Goal: Information Seeking & Learning: Find specific fact

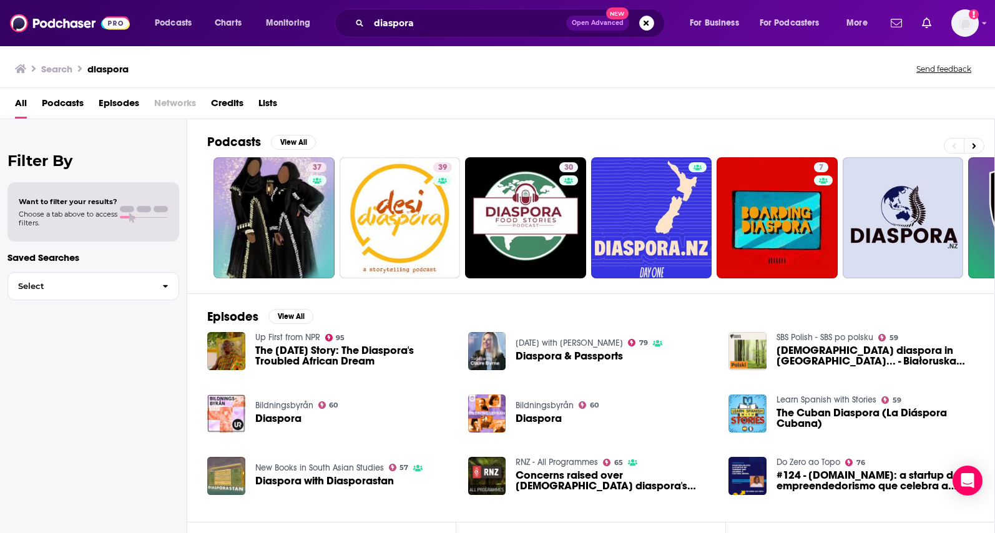
click at [546, 42] on div "Podcasts Charts Monitoring diaspora Open Advanced New For Business For Podcaste…" at bounding box center [497, 23] width 995 height 46
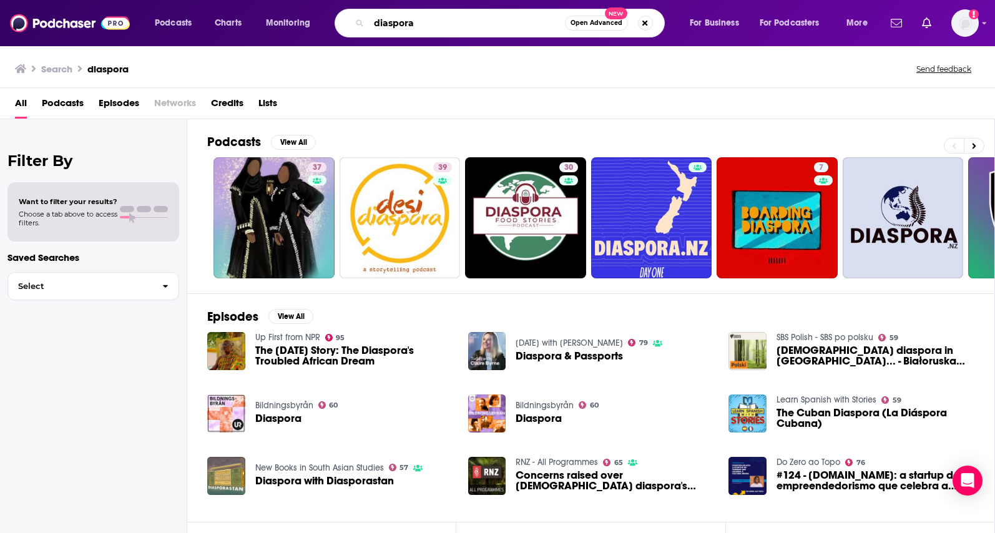
drag, startPoint x: 476, startPoint y: 24, endPoint x: 304, endPoint y: -1, distance: 174.1
click at [304, 0] on html "Podcasts Charts Monitoring diaspora Open Advanced New For Business For Podcaste…" at bounding box center [497, 266] width 995 height 533
paste input "[PERSON_NAME] [PERSON_NAME]"
type input "[PERSON_NAME] [PERSON_NAME]"
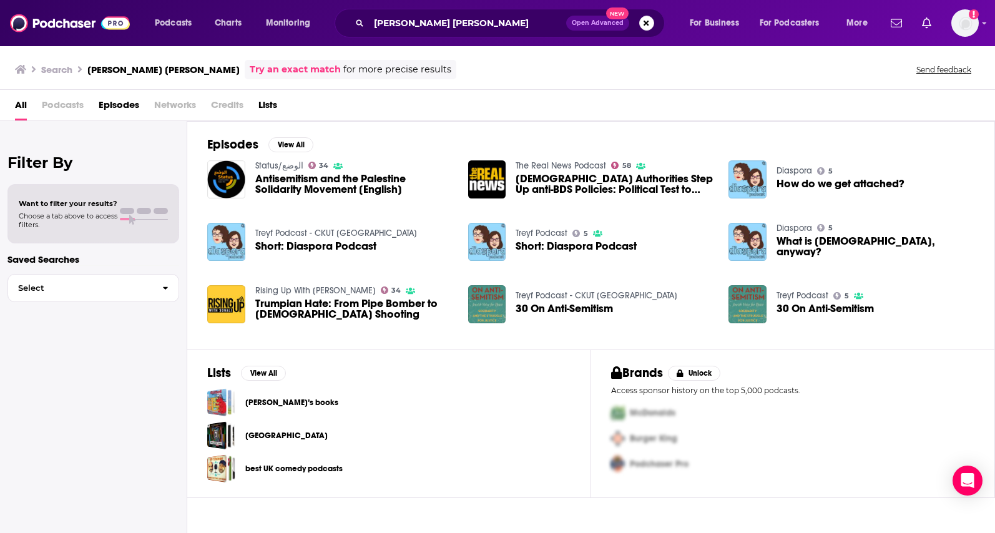
click at [624, 248] on span "Short: Diaspora Podcast" at bounding box center [576, 246] width 121 height 11
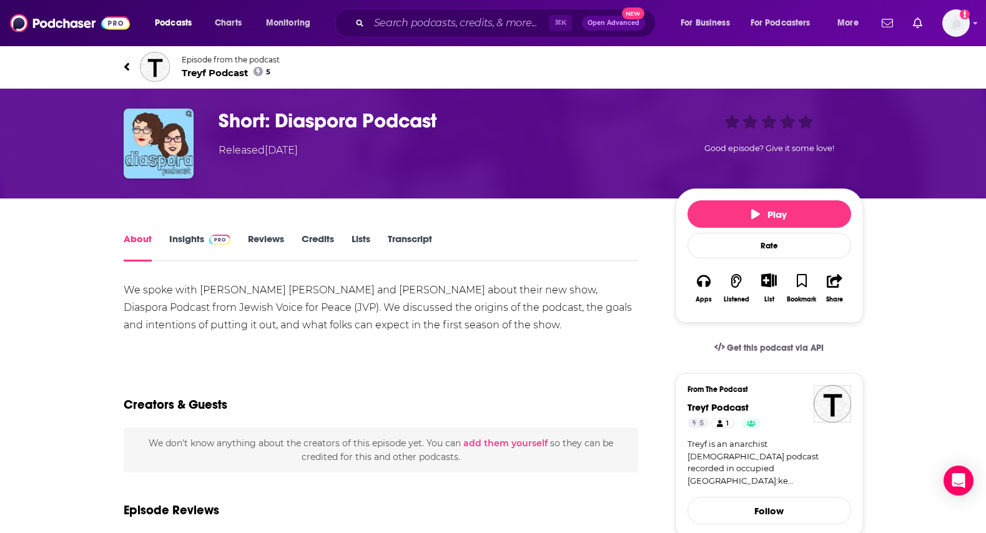
click at [235, 74] on span "Treyf Podcast 5" at bounding box center [231, 73] width 98 height 12
click at [199, 232] on div "About Insights Reviews Credits Lists Transcript" at bounding box center [381, 246] width 515 height 31
click at [204, 237] on span at bounding box center [217, 239] width 27 height 12
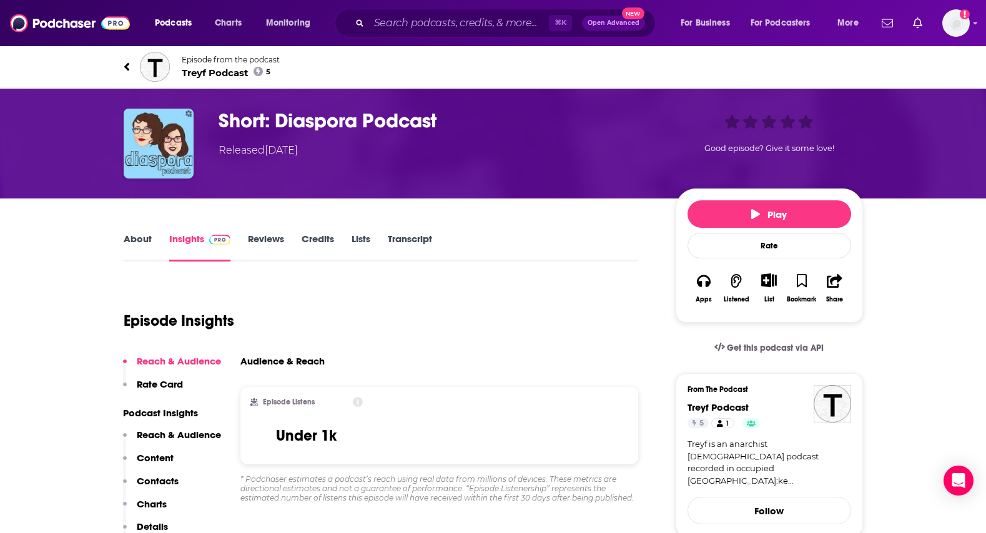
click at [139, 243] on link "About" at bounding box center [138, 247] width 28 height 29
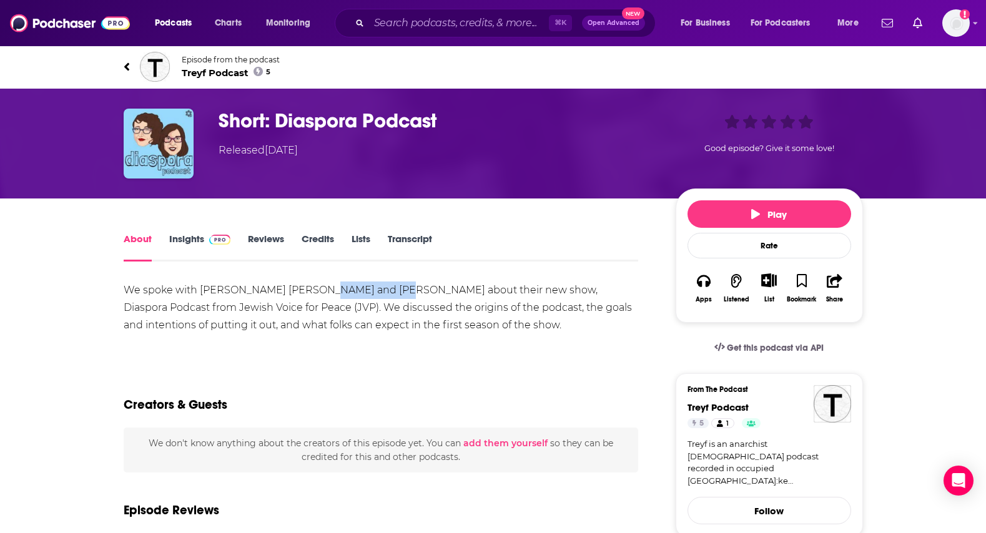
drag, startPoint x: 381, startPoint y: 290, endPoint x: 306, endPoint y: 291, distance: 75.5
click at [306, 291] on div "We spoke with [PERSON_NAME] [PERSON_NAME] and [PERSON_NAME] about their new sho…" at bounding box center [381, 308] width 515 height 52
copy div "[PERSON_NAME]"
